Goal: Navigation & Orientation: Find specific page/section

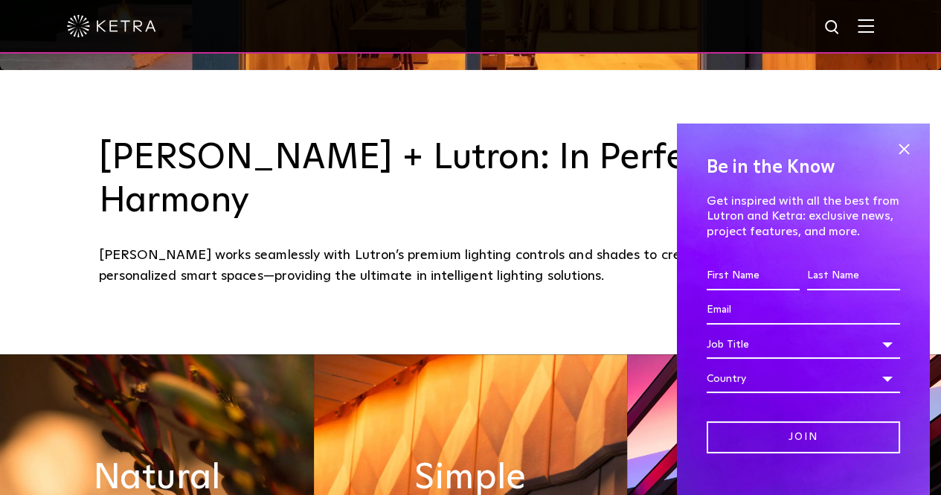
scroll to position [428, 0]
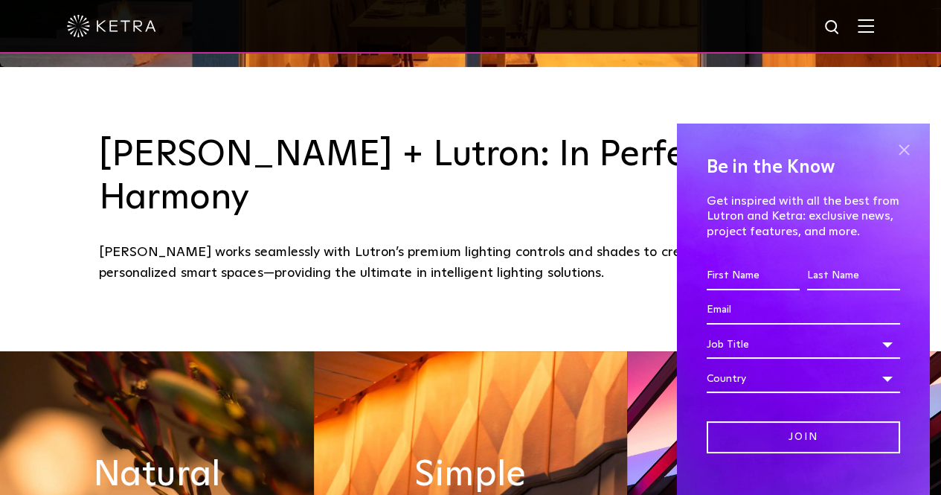
click at [893, 151] on span at bounding box center [904, 149] width 22 height 22
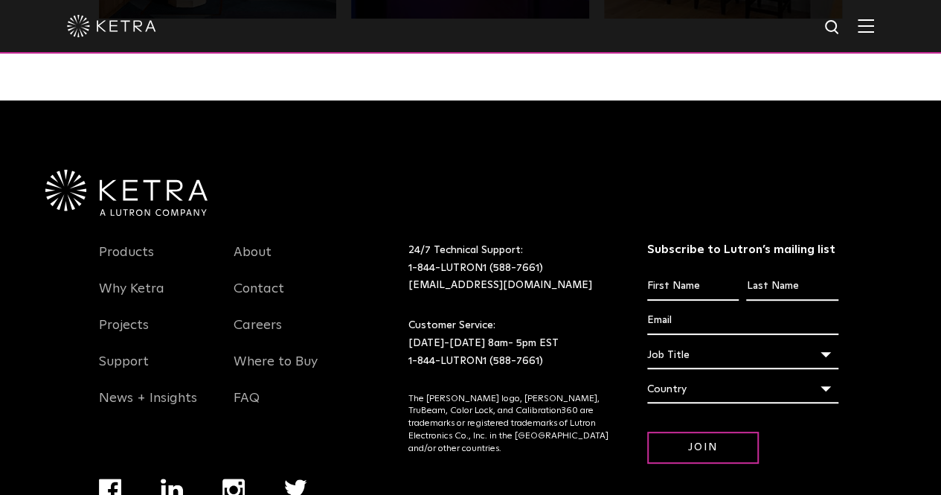
scroll to position [3127, 0]
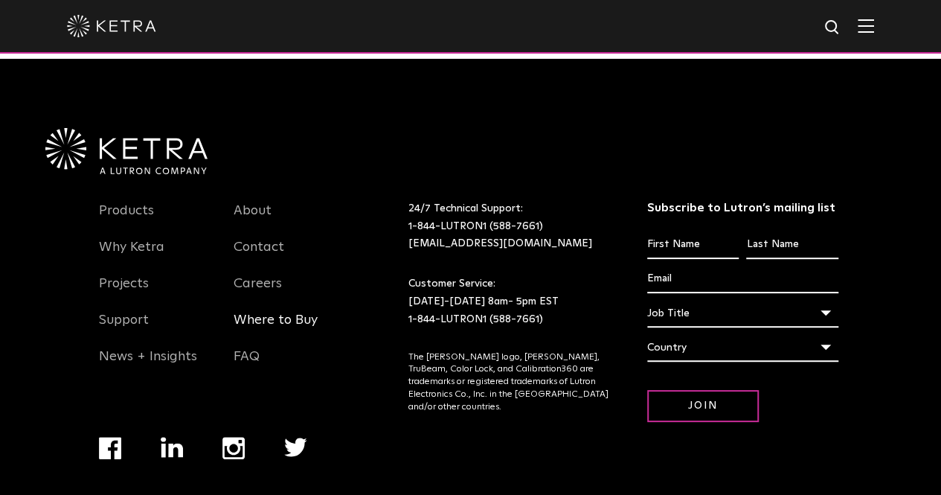
click at [269, 312] on link "Where to Buy" at bounding box center [276, 329] width 84 height 34
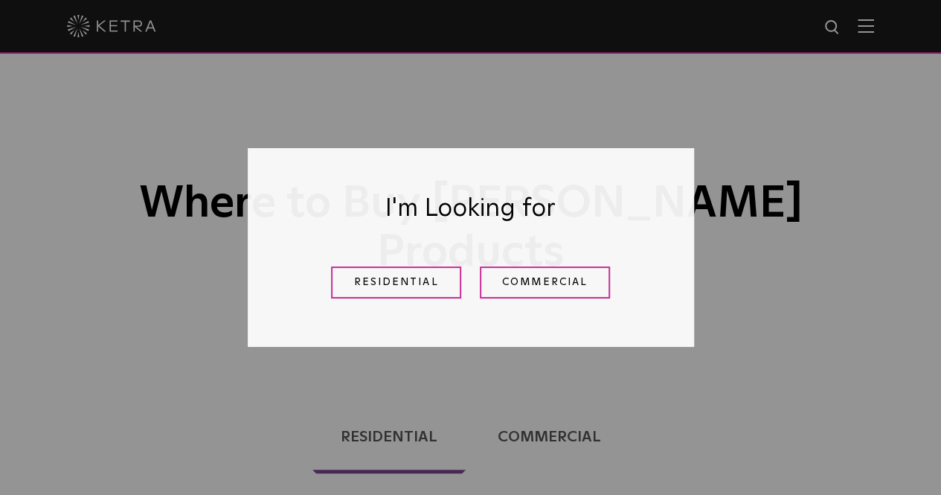
click at [363, 304] on div "Residential Commercial" at bounding box center [471, 282] width 372 height 54
click at [362, 279] on link "Residential" at bounding box center [396, 282] width 130 height 32
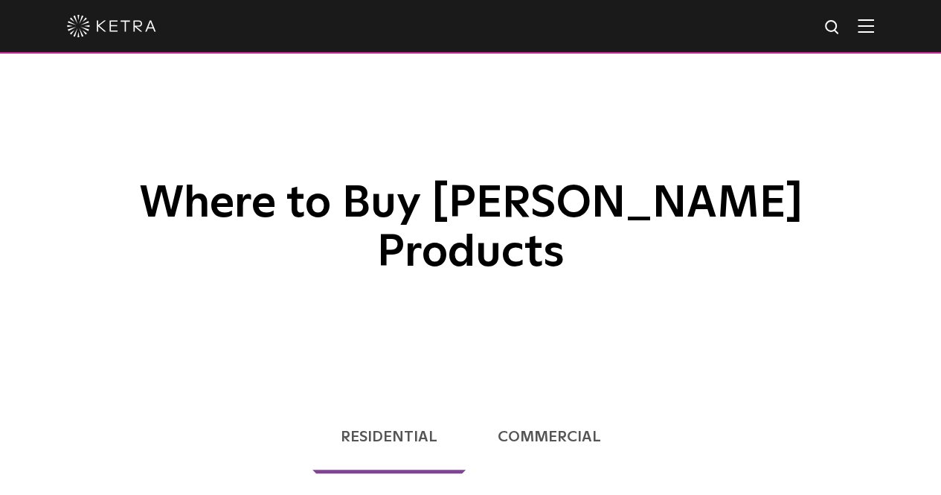
scroll to position [379, 0]
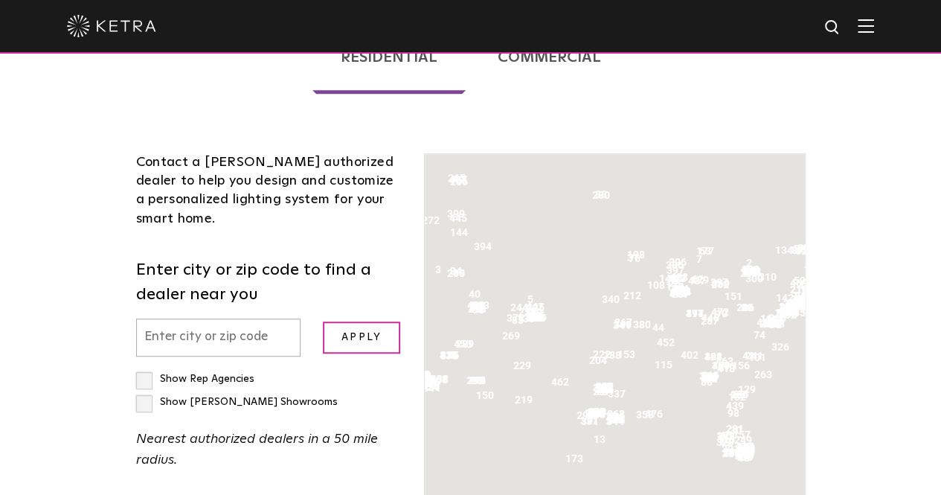
click at [170, 318] on input "text" at bounding box center [218, 337] width 165 height 38
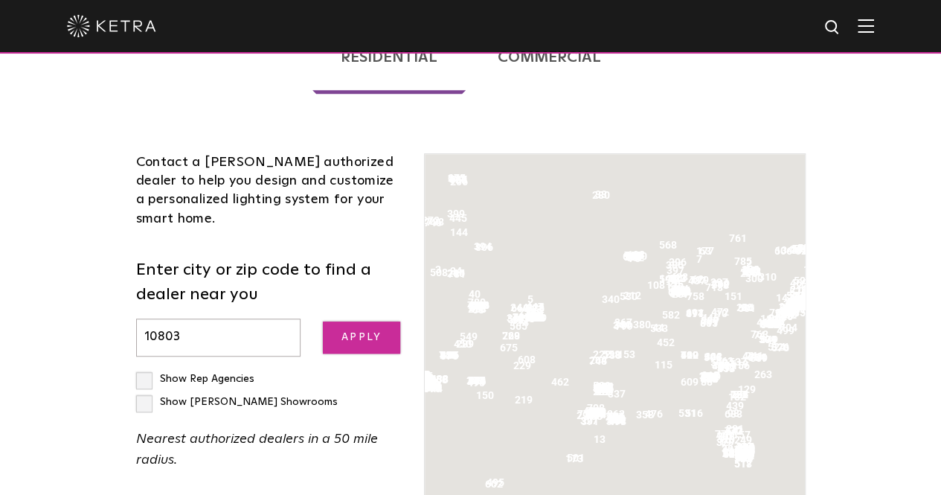
type input "10803"
click at [323, 321] on input "Apply" at bounding box center [361, 337] width 77 height 32
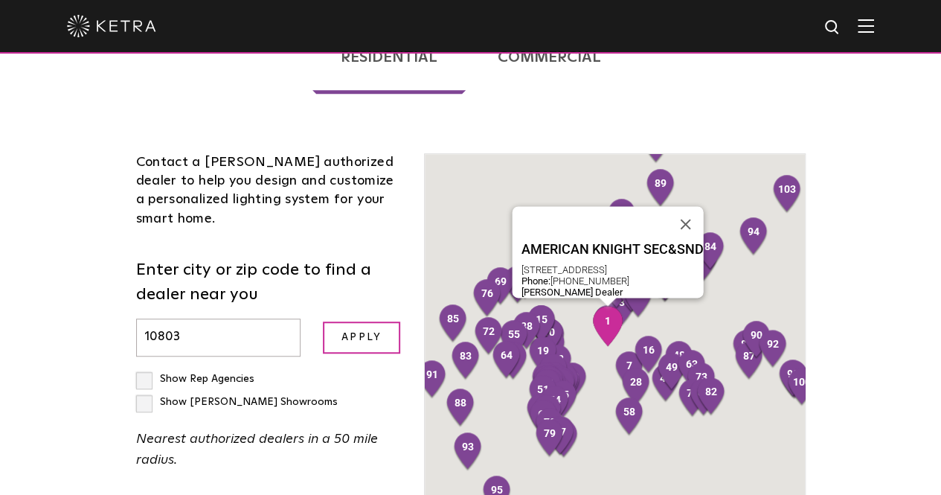
scroll to position [509, 0]
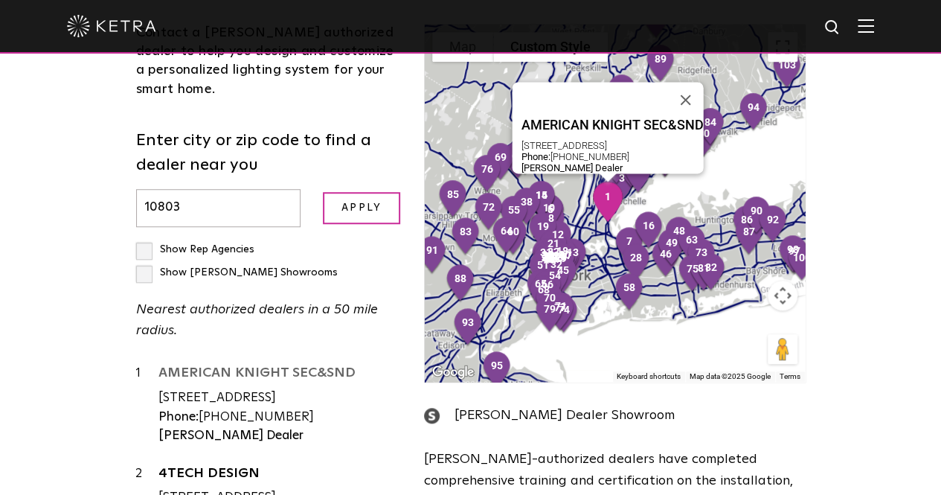
click at [183, 366] on link "AMERICAN KNIGHT SEC&SND" at bounding box center [280, 375] width 244 height 19
